Goal: Task Accomplishment & Management: Use online tool/utility

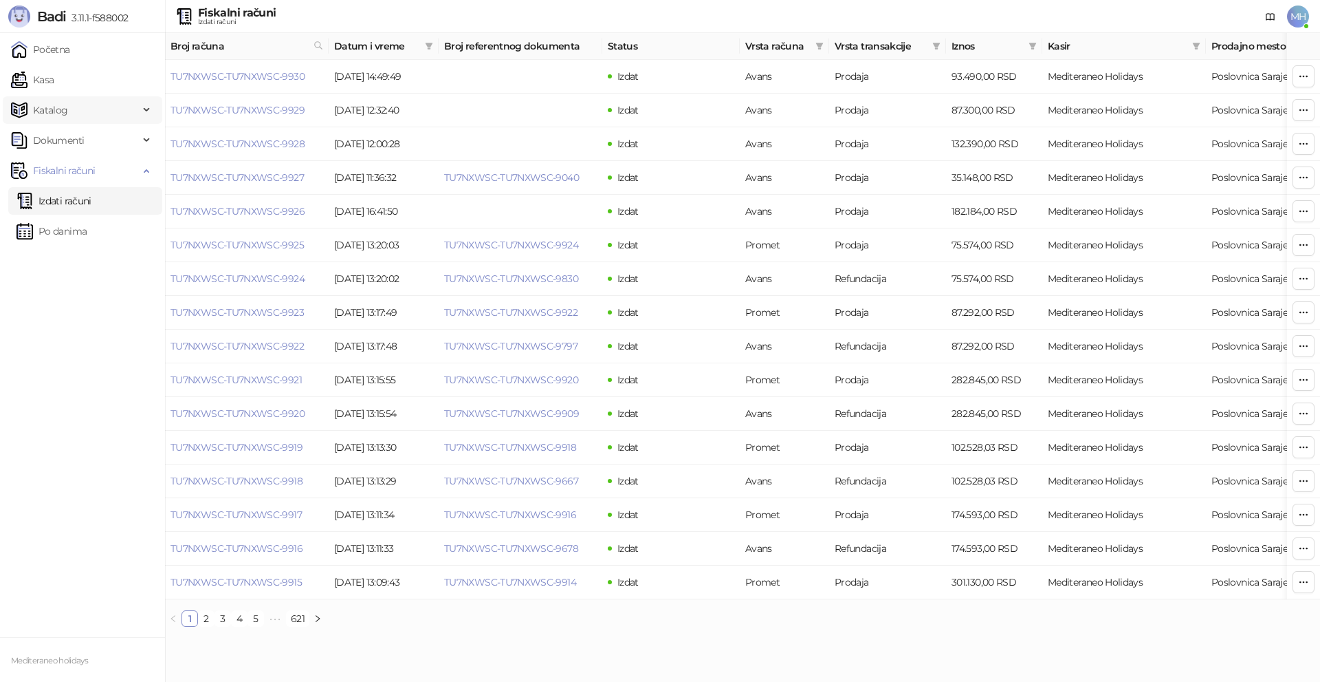
click at [84, 96] on span "Katalog" at bounding box center [75, 110] width 128 height 28
click at [54, 84] on link "Kasa" at bounding box center [32, 80] width 43 height 28
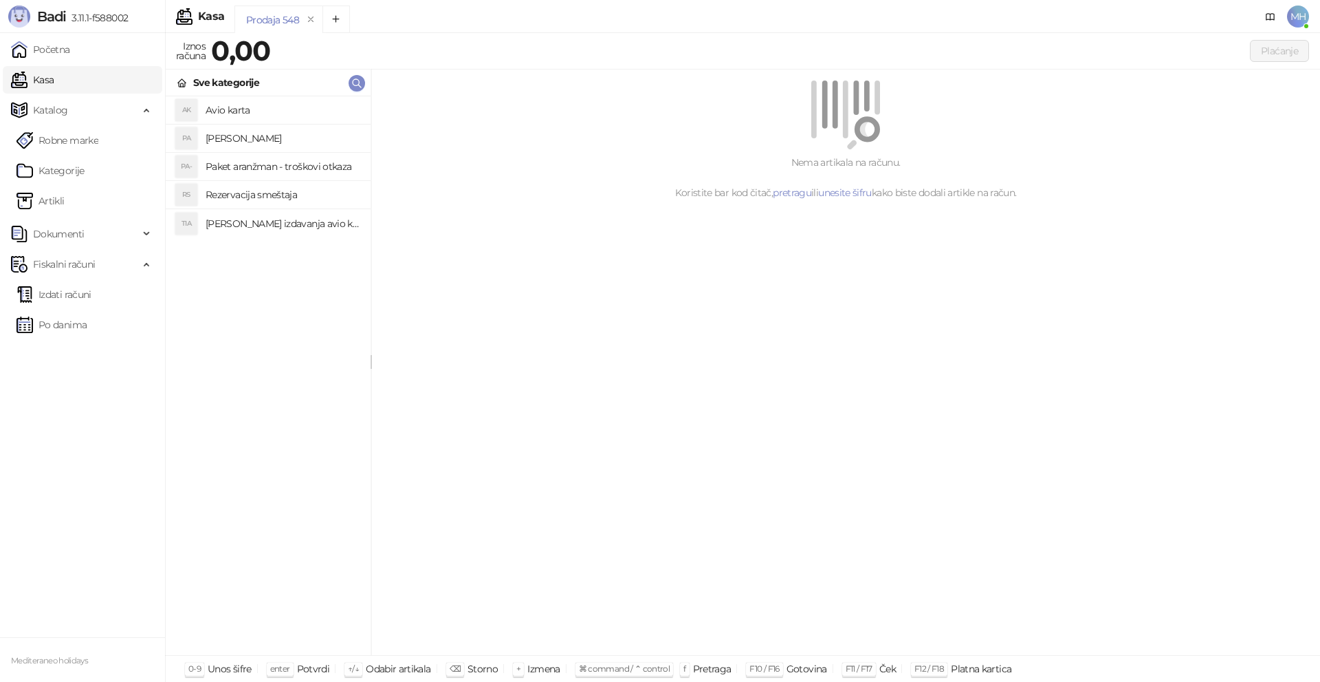
click at [284, 138] on h4 "[PERSON_NAME]" at bounding box center [283, 138] width 154 height 22
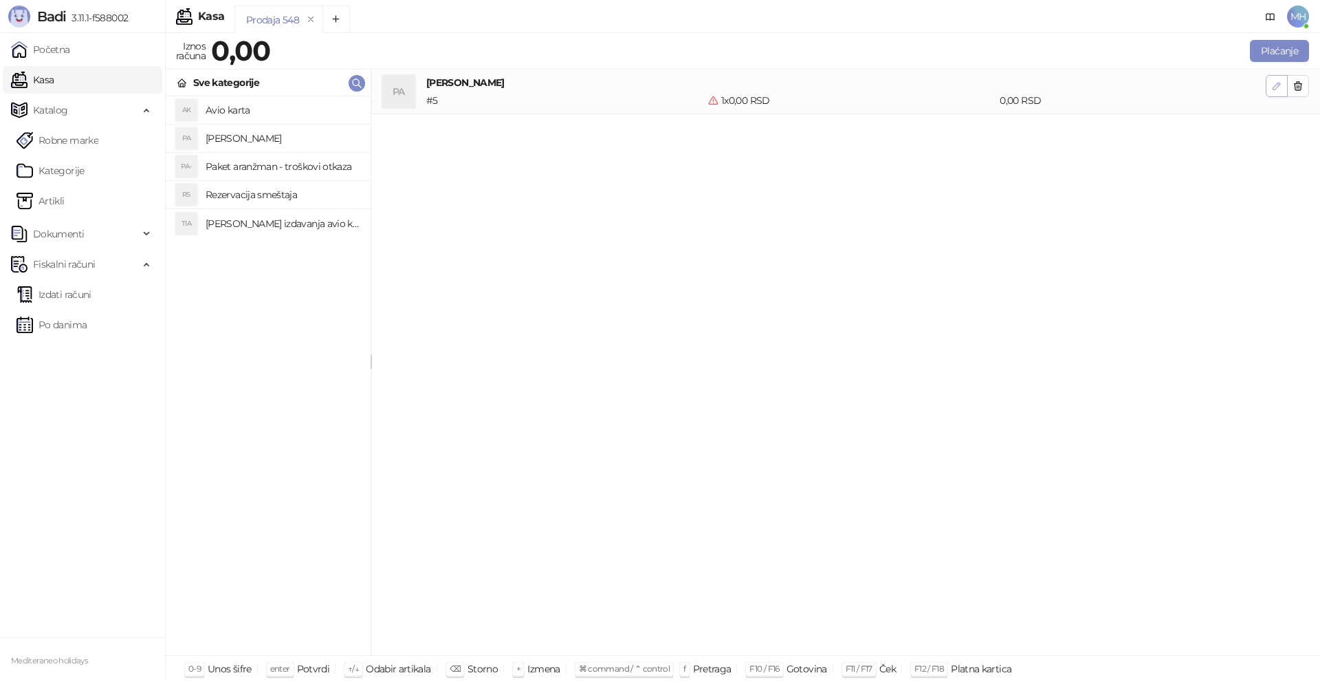
click at [1267, 87] on button "button" at bounding box center [1277, 86] width 22 height 22
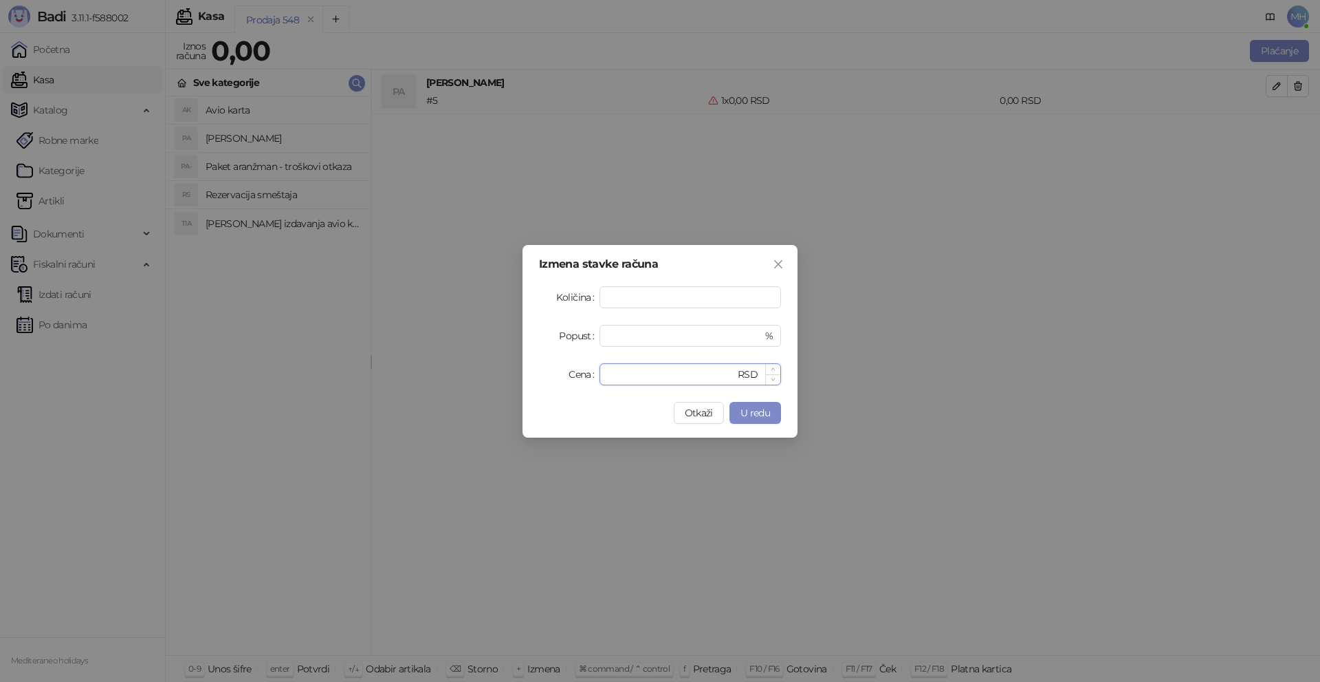
click at [611, 376] on input "*" at bounding box center [671, 374] width 127 height 21
click at [611, 374] on input "*" at bounding box center [671, 374] width 127 height 21
type input "*****"
click at [746, 414] on span "U redu" at bounding box center [756, 412] width 30 height 12
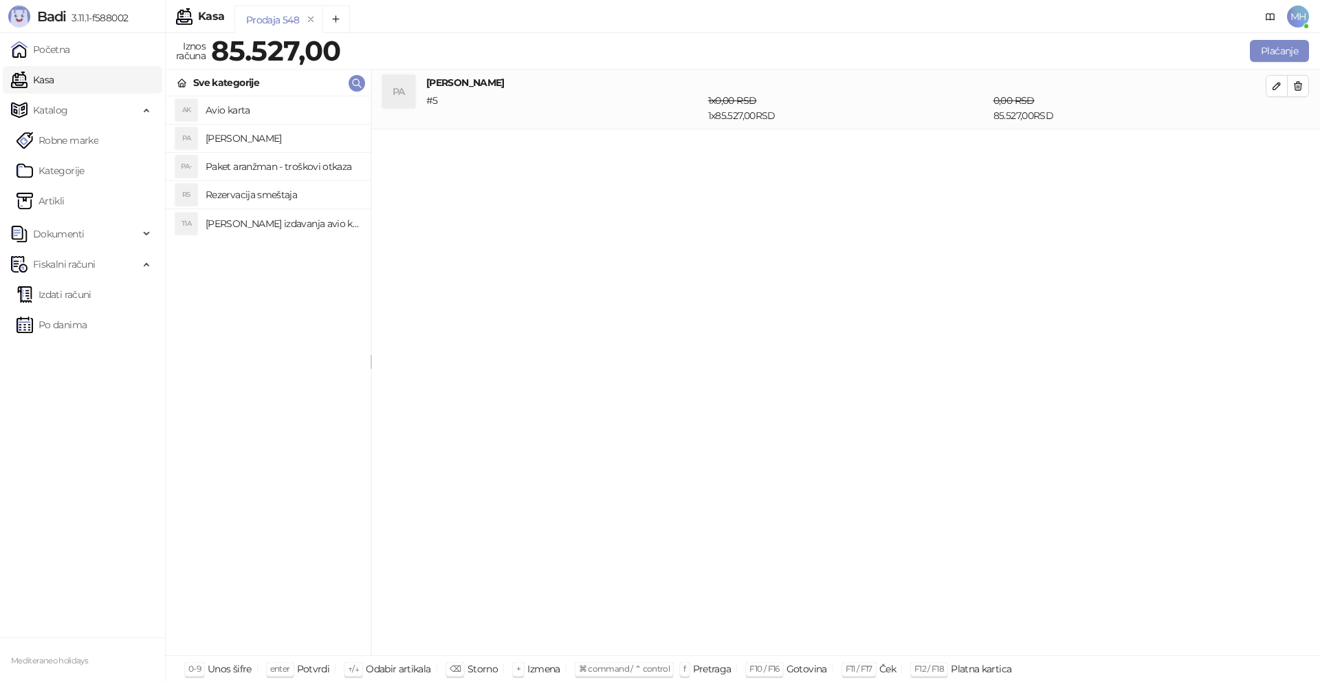
click at [1244, 57] on div "Plaćanje" at bounding box center [827, 51] width 963 height 22
click at [1262, 50] on button "Plaćanje" at bounding box center [1279, 51] width 59 height 22
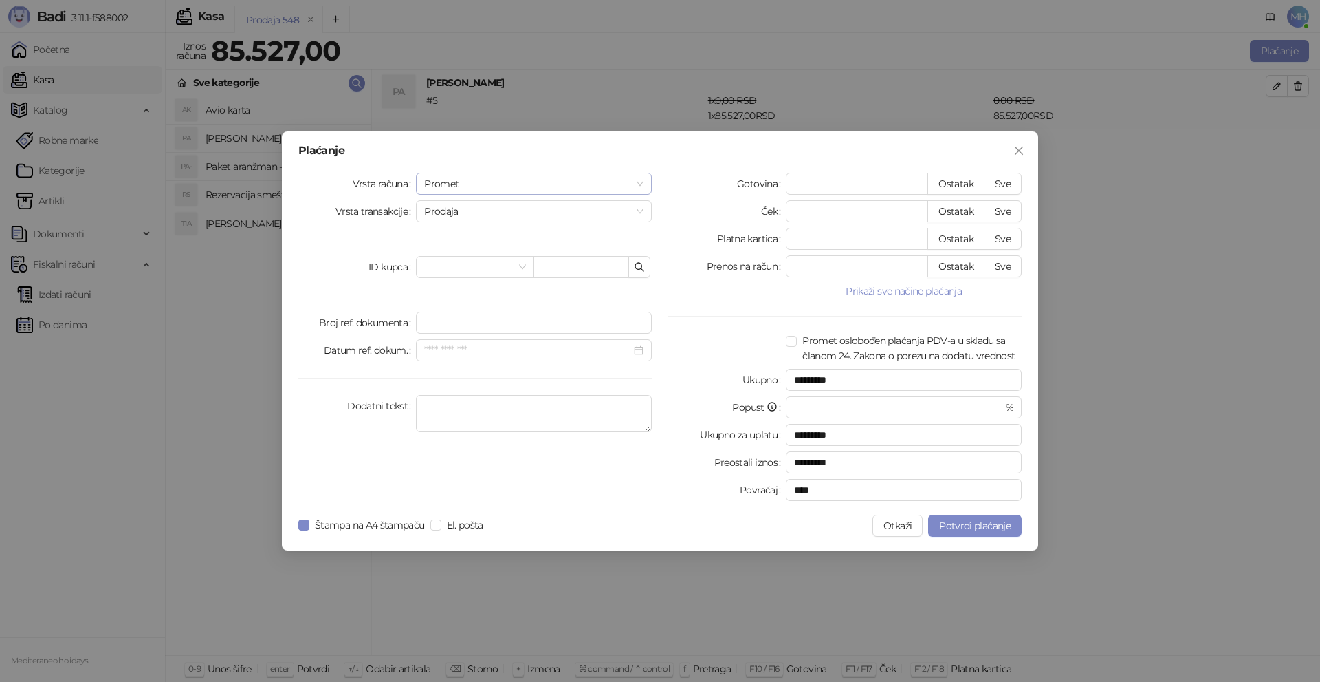
click at [601, 183] on span "Promet" at bounding box center [533, 183] width 219 height 21
click at [477, 270] on div "Avans" at bounding box center [534, 277] width 214 height 15
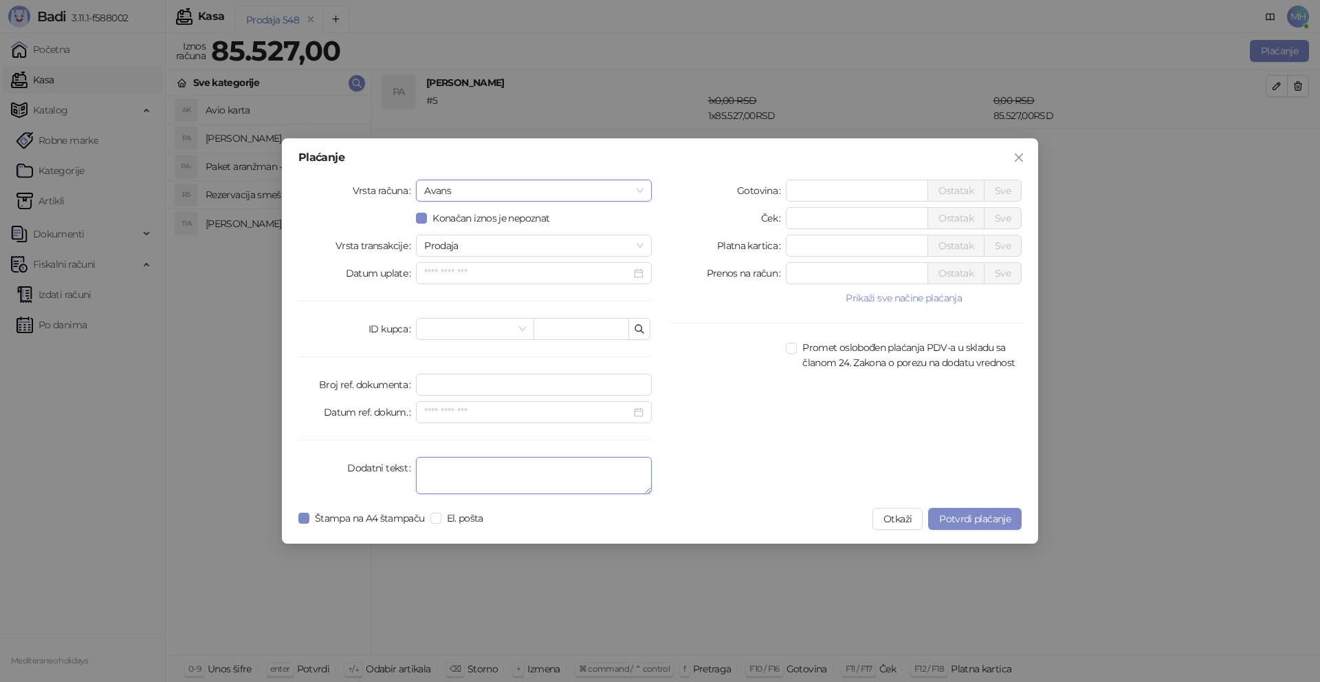
drag, startPoint x: 453, startPoint y: 469, endPoint x: 452, endPoint y: 437, distance: 31.7
click at [454, 469] on textarea "Dodatni tekst" at bounding box center [534, 475] width 236 height 37
type textarea "*********"
click at [836, 254] on input "*" at bounding box center [857, 245] width 141 height 21
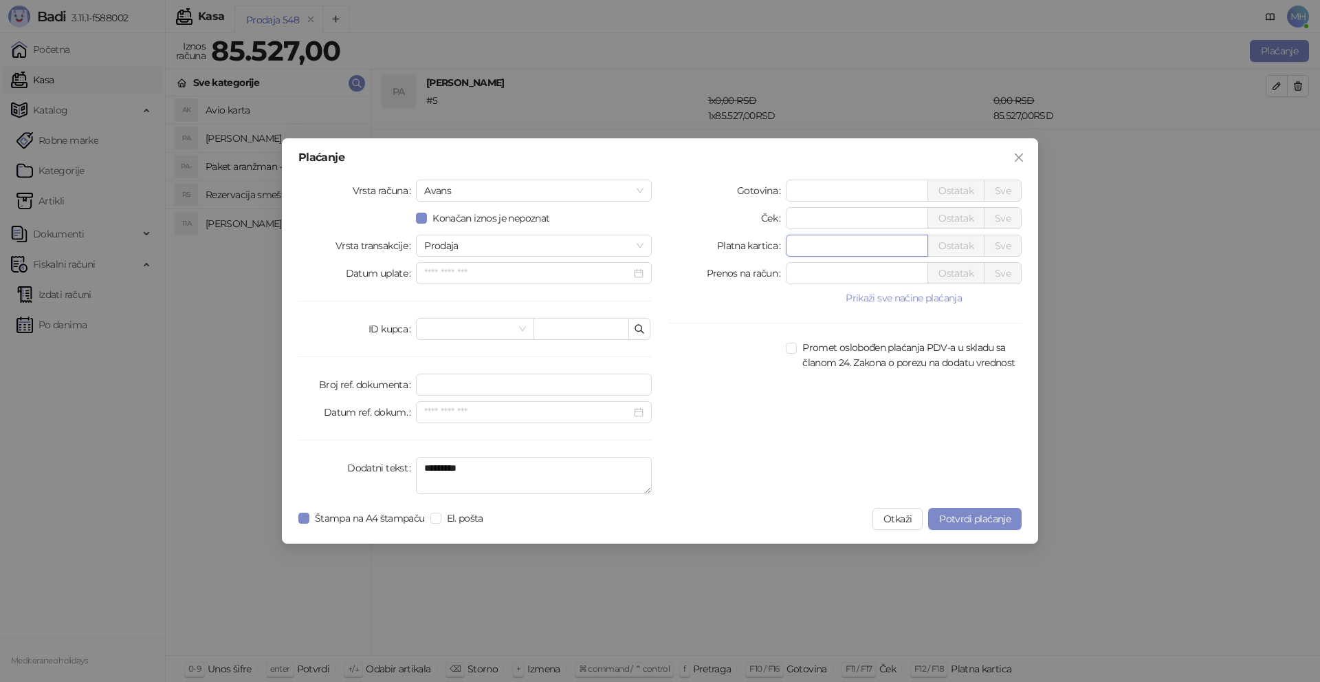
click at [836, 254] on input "*" at bounding box center [857, 245] width 141 height 21
type input "*****"
click at [975, 511] on button "Potvrdi plaćanje" at bounding box center [975, 519] width 94 height 22
